Goal: Find specific page/section: Find specific page/section

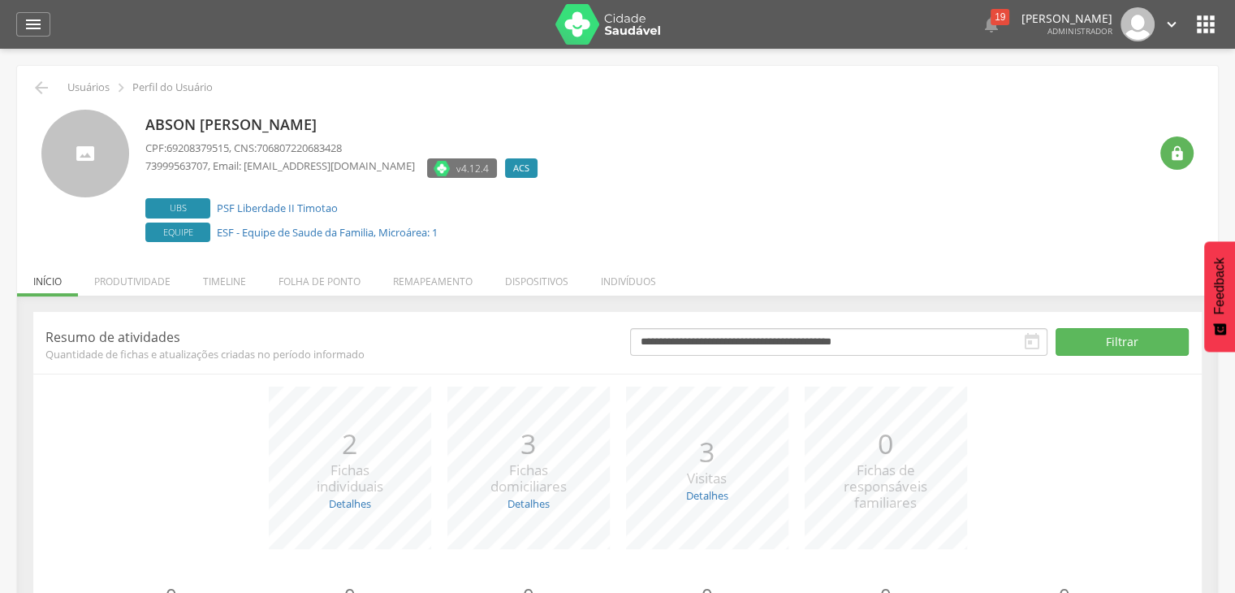
click at [1191, 16] on div " 19  Lorem ipsum dolor sit amet, sed do eiusmod tempor incididunt ut labore e…" at bounding box center [643, 24] width 1152 height 49
click at [1198, 19] on icon "" at bounding box center [1206, 24] width 26 height 26
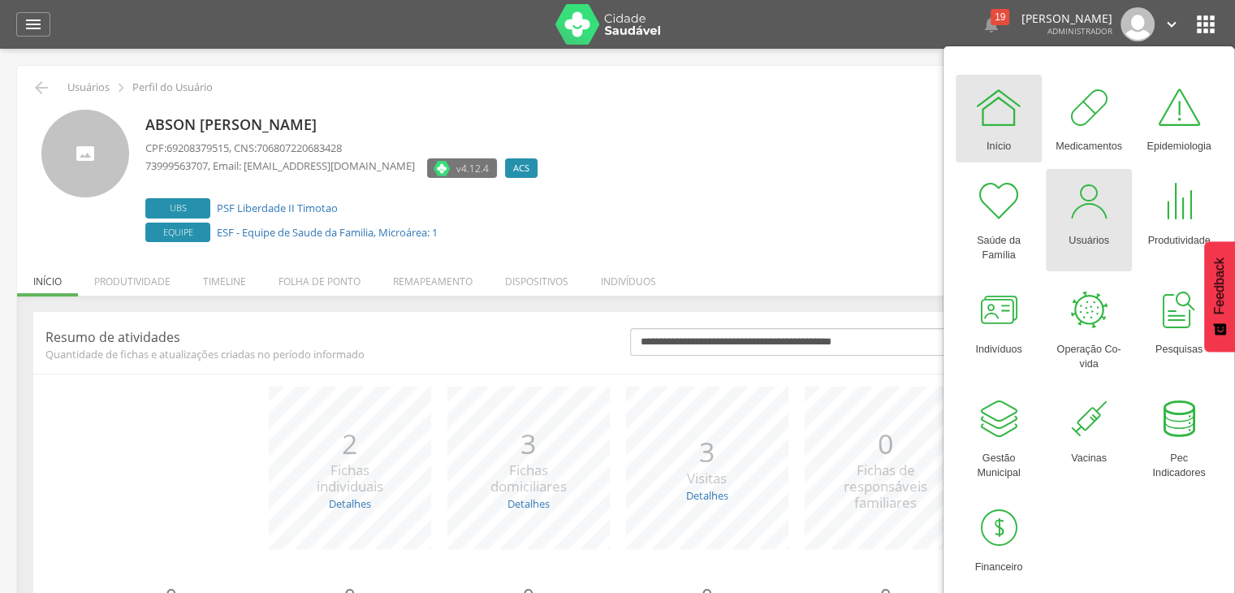
click at [1084, 188] on div at bounding box center [1088, 201] width 49 height 49
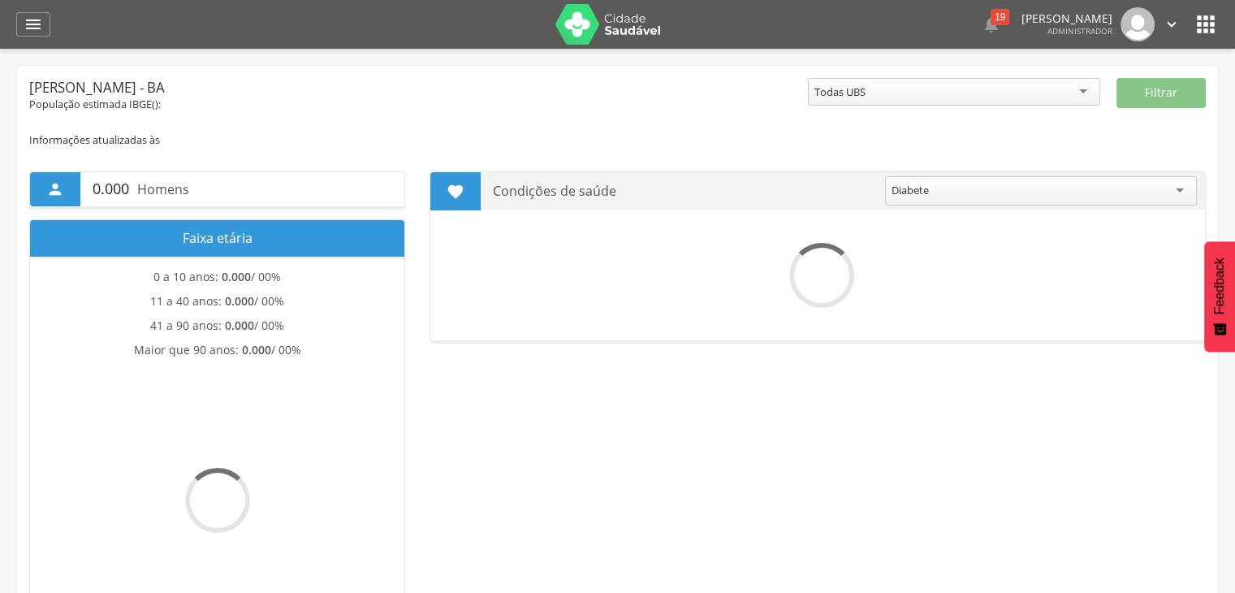
click at [1202, 24] on icon "" at bounding box center [1206, 24] width 26 height 26
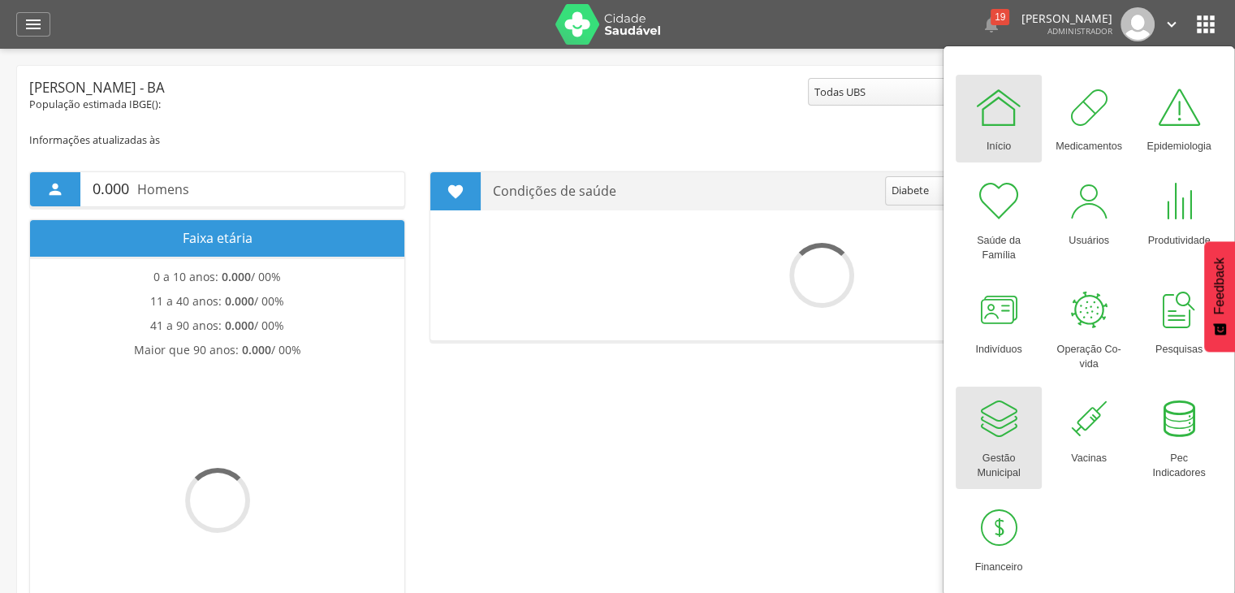
click at [1017, 433] on div at bounding box center [998, 419] width 49 height 49
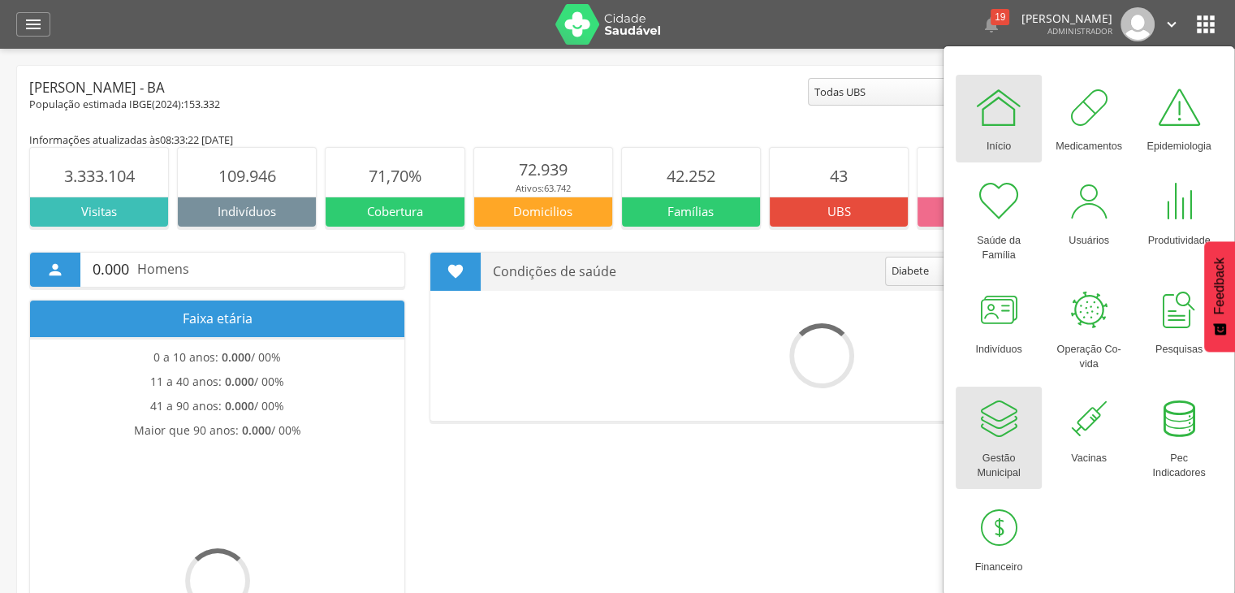
click at [1017, 433] on div at bounding box center [998, 419] width 49 height 49
